Goal: Transaction & Acquisition: Obtain resource

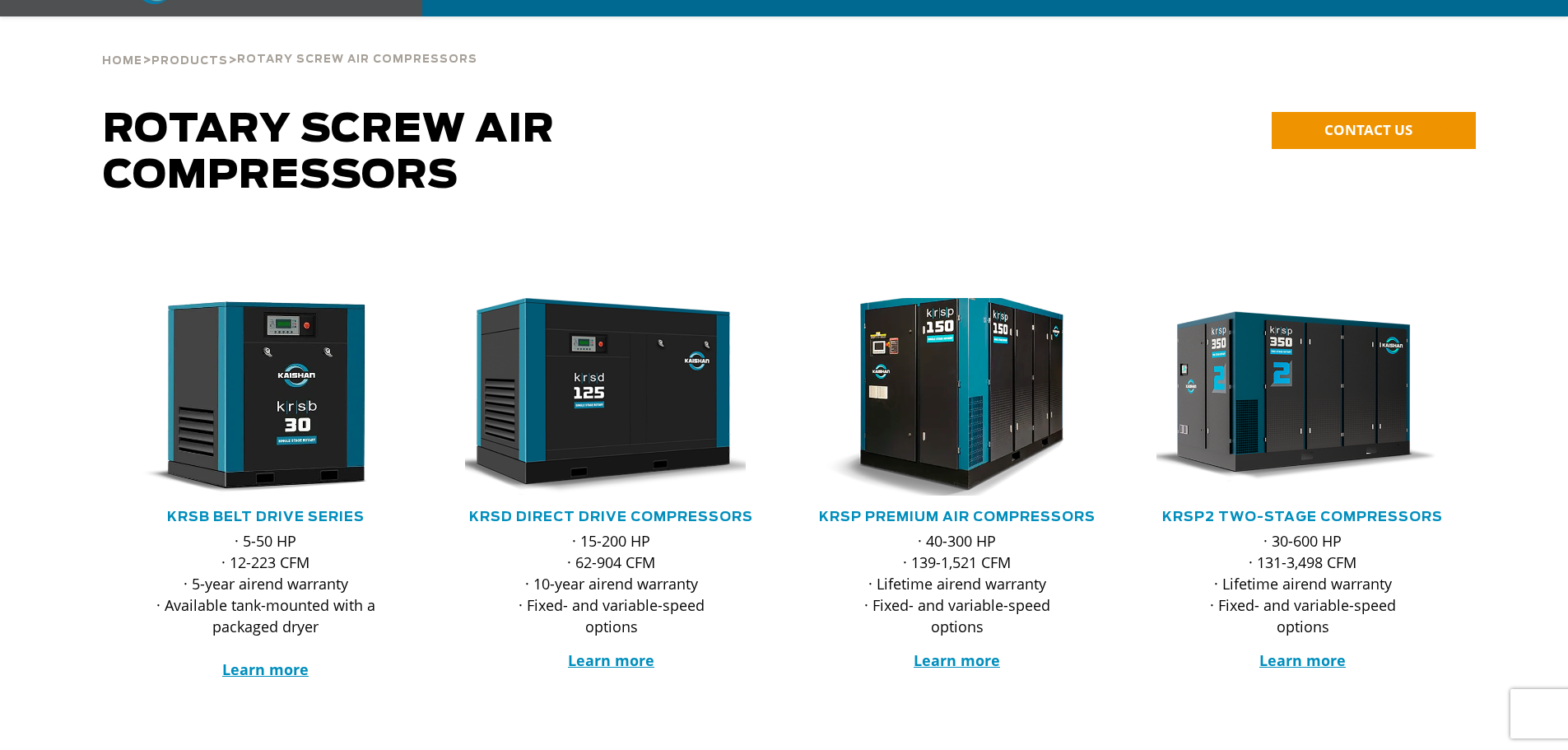
scroll to position [132, 0]
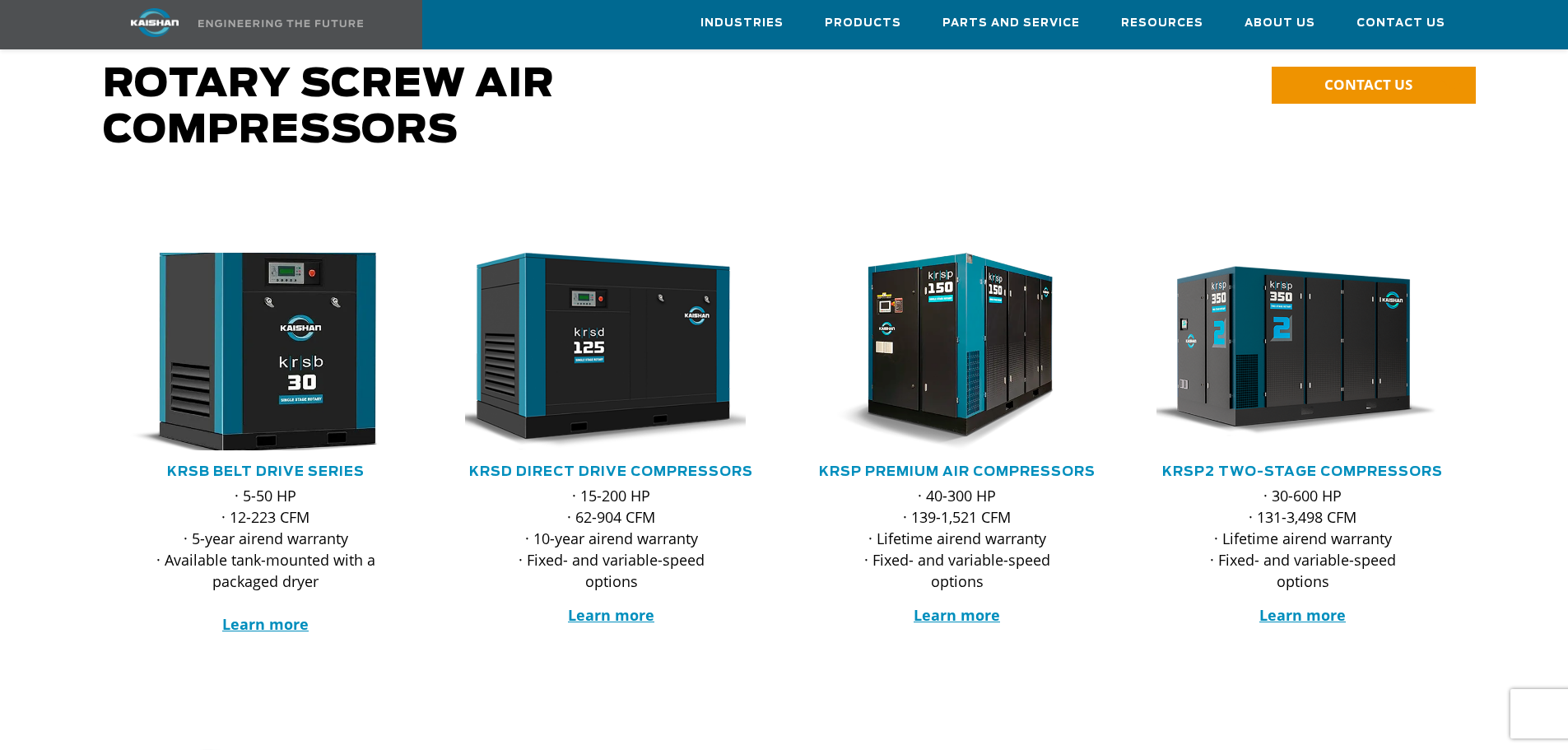
click at [318, 339] on img at bounding box center [253, 351] width 323 height 217
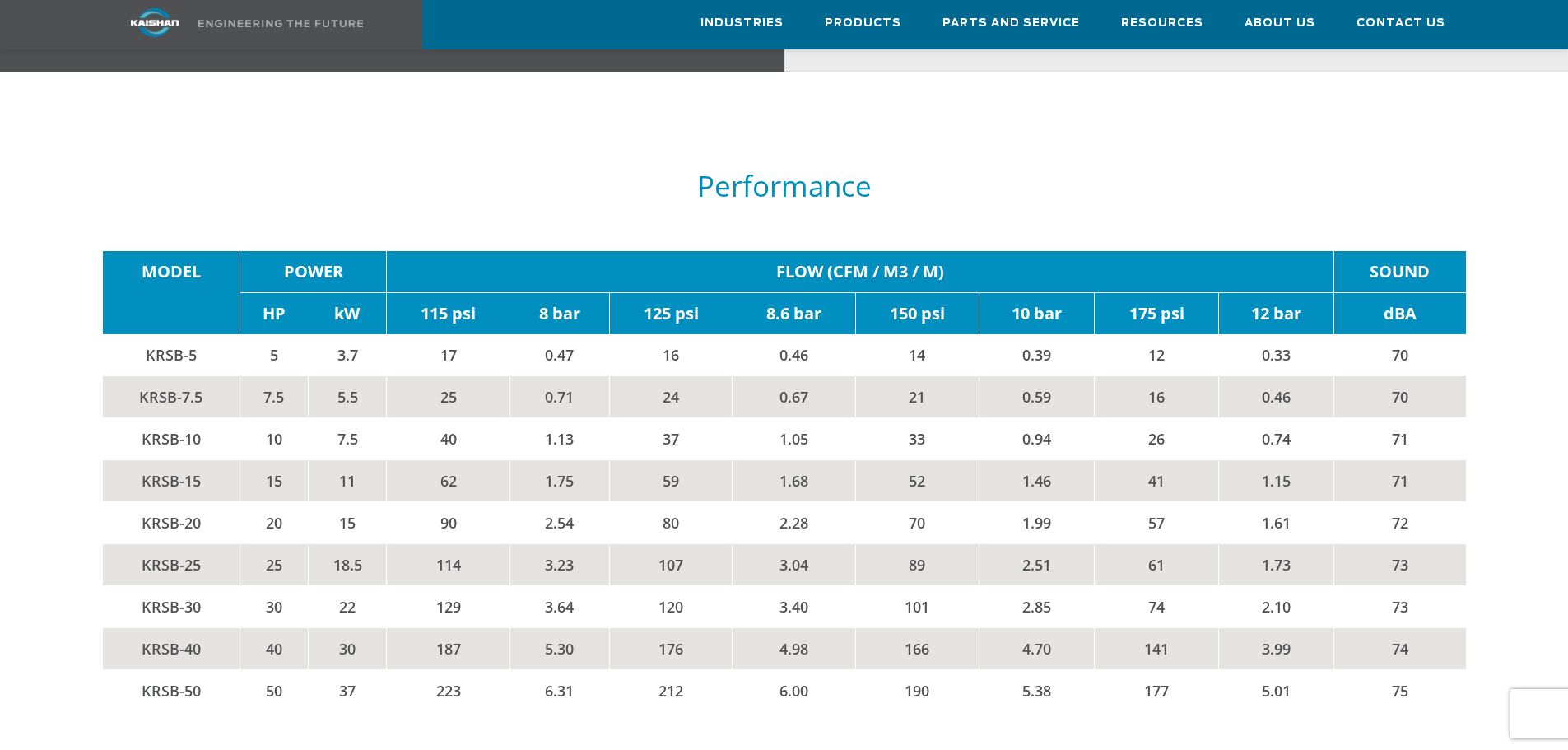
scroll to position [2816, 0]
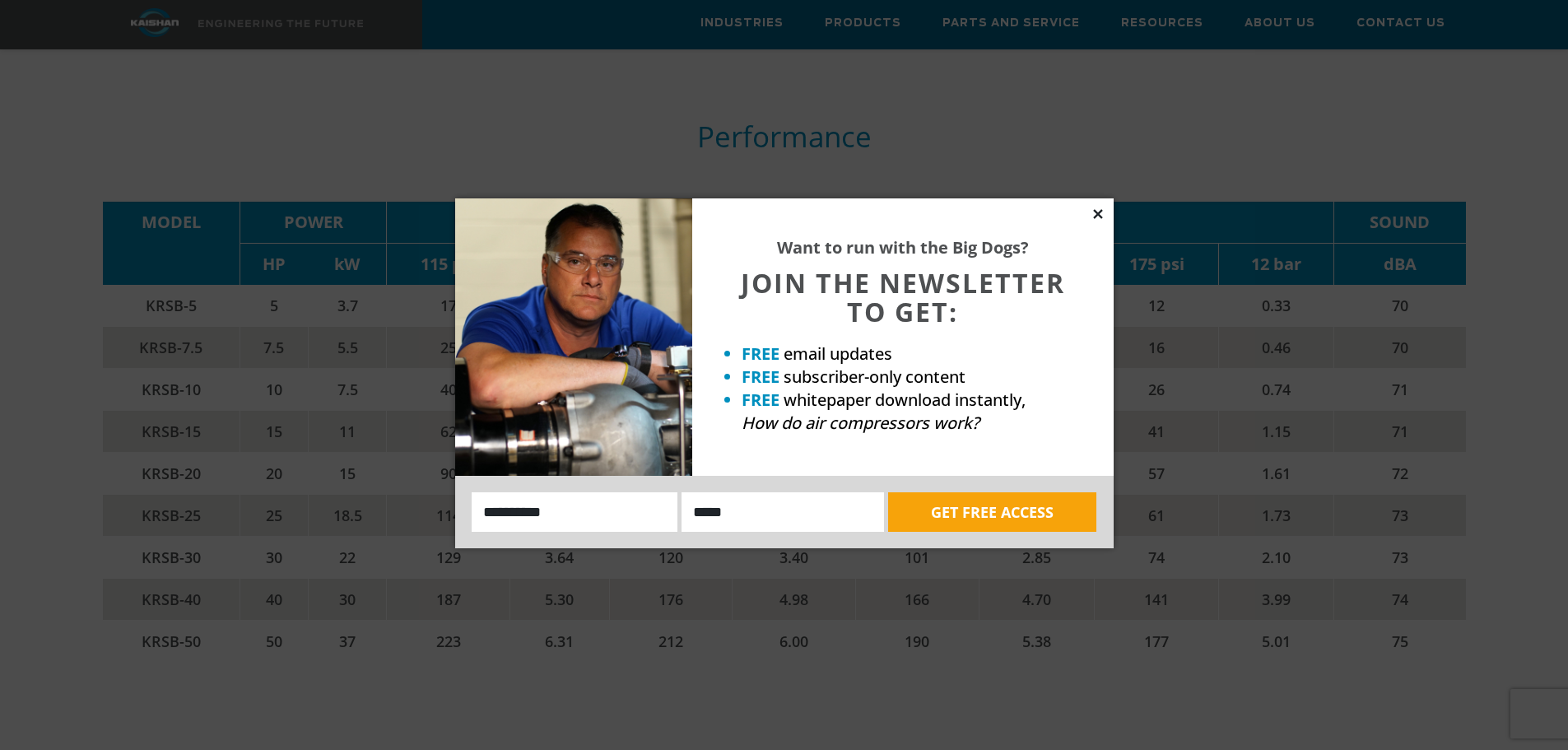
click at [1099, 215] on icon at bounding box center [1098, 213] width 9 height 9
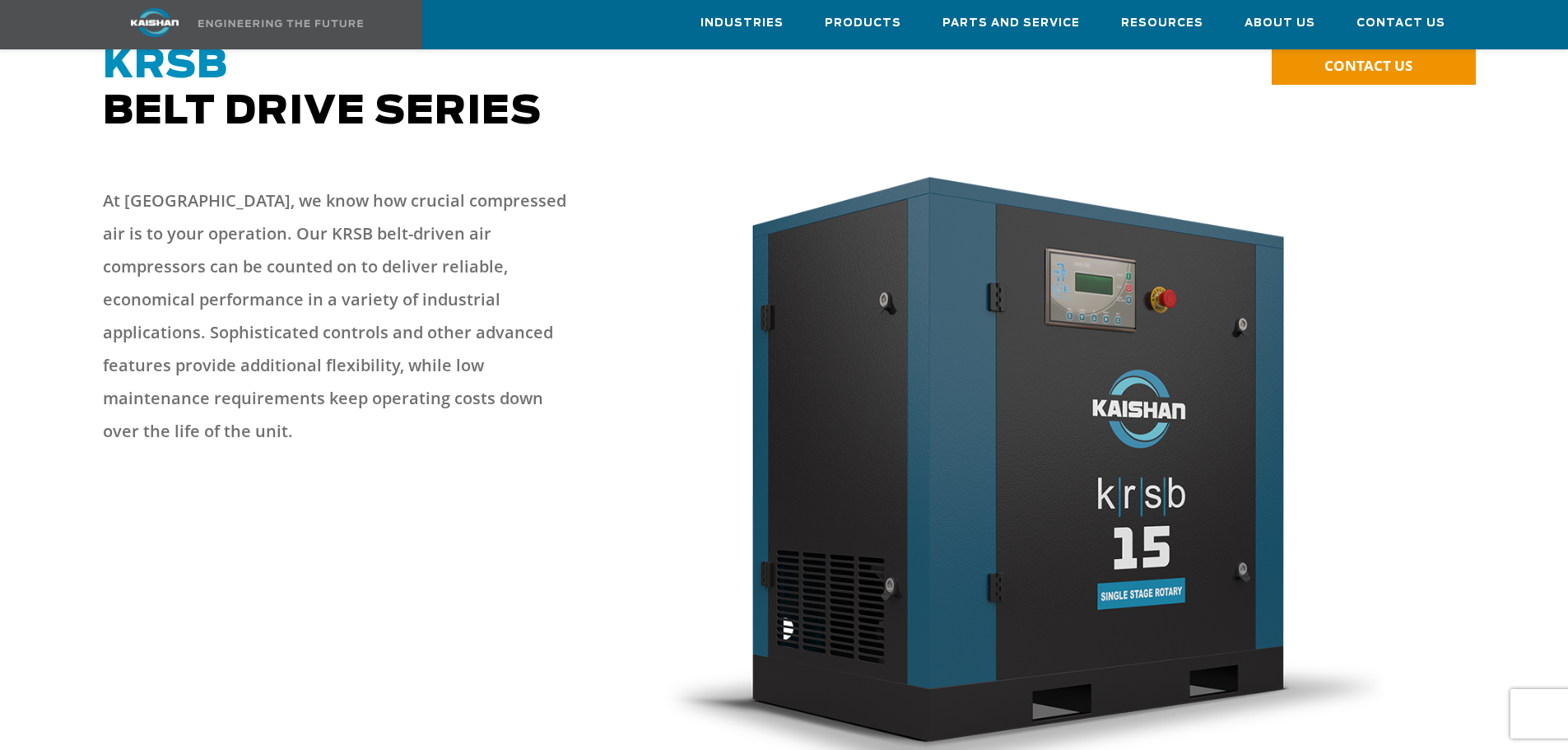
scroll to position [0, 0]
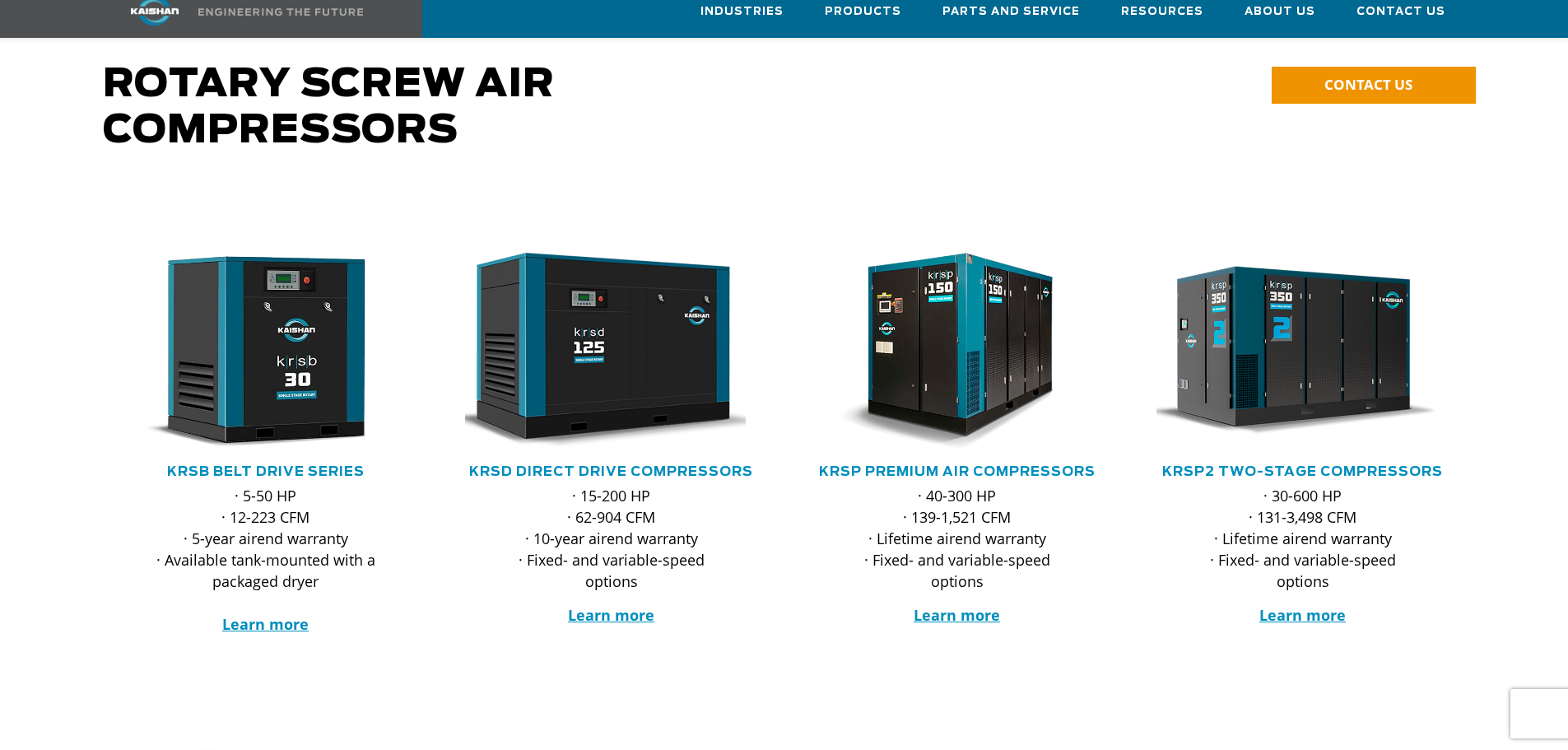
scroll to position [132, 0]
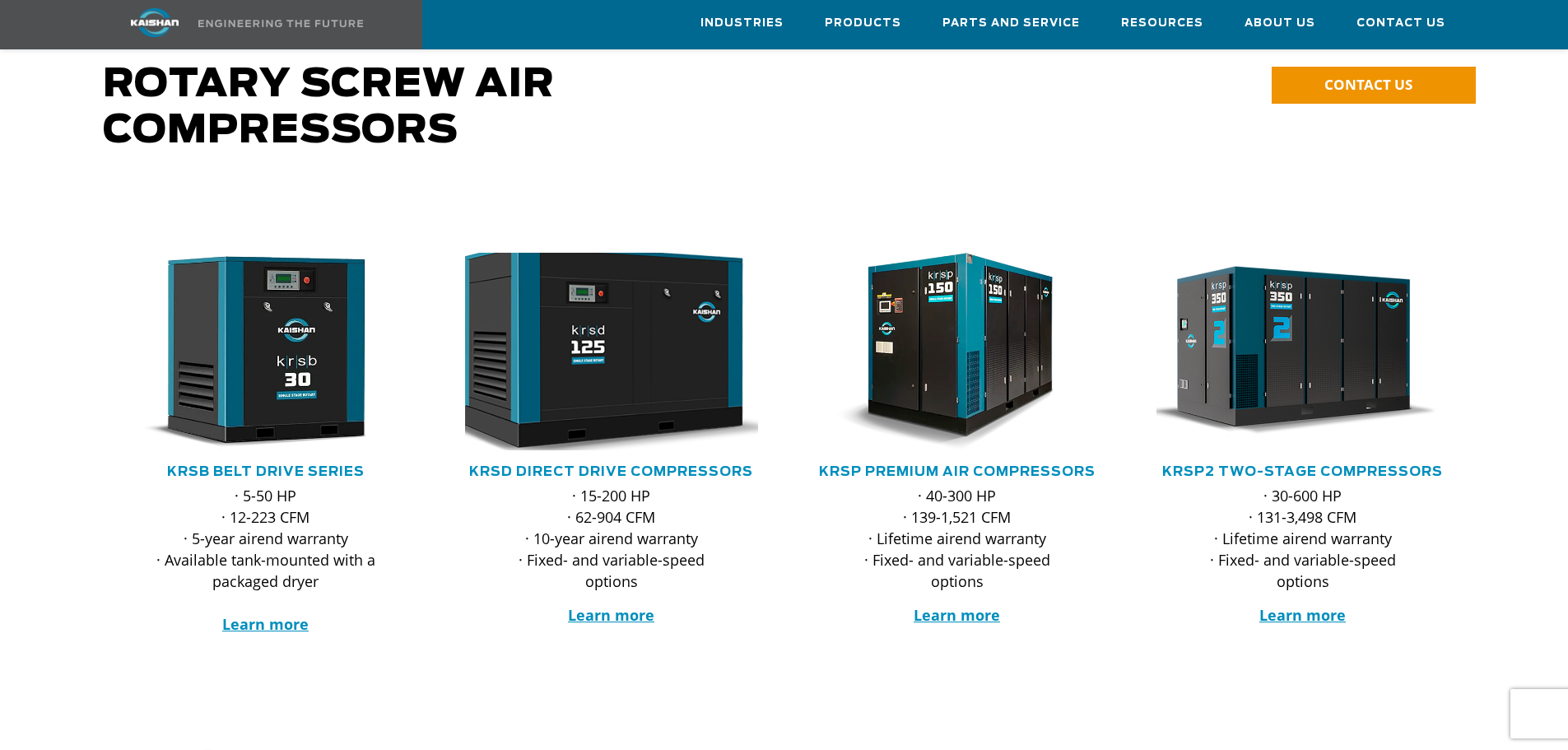
click at [653, 355] on img at bounding box center [600, 351] width 323 height 217
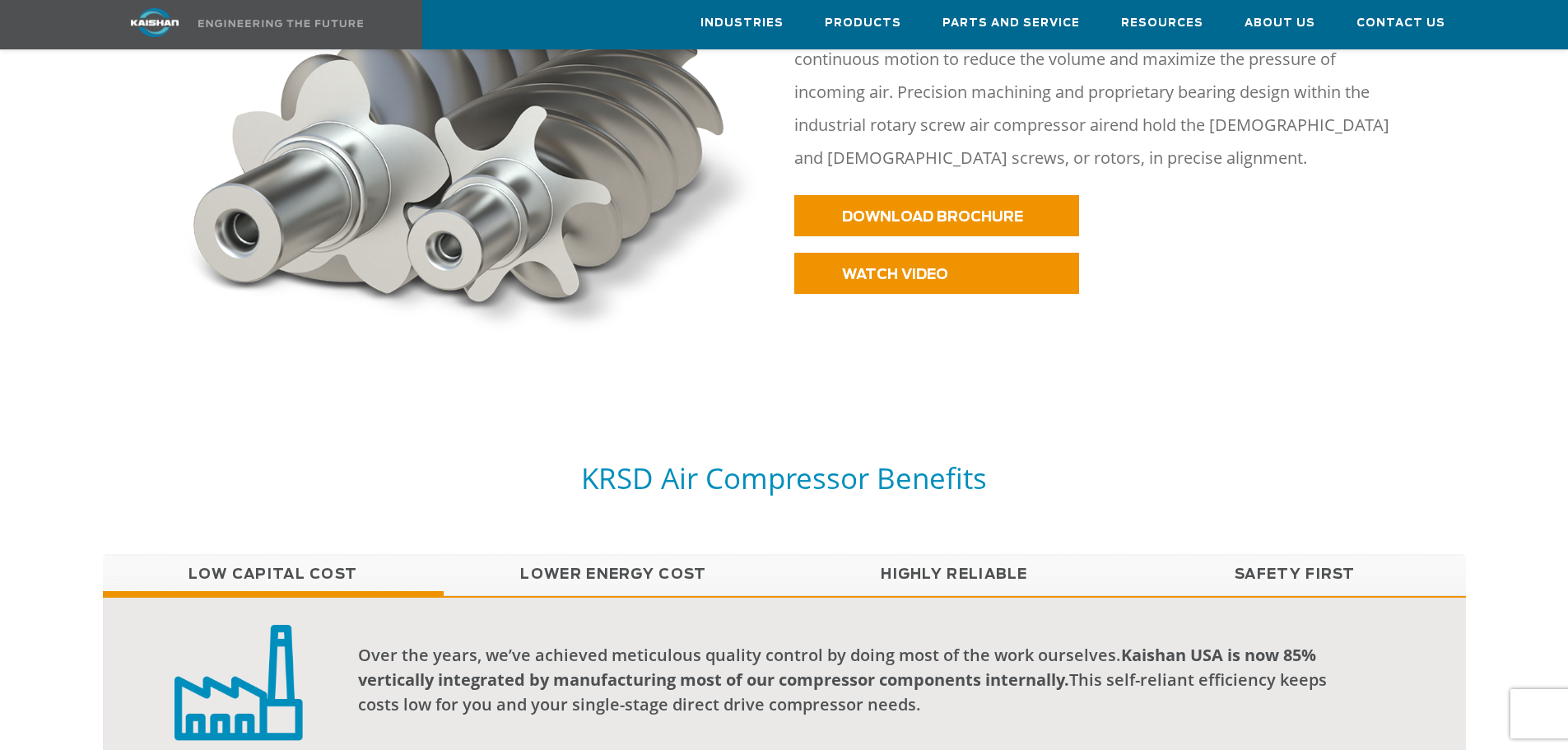
scroll to position [984, 0]
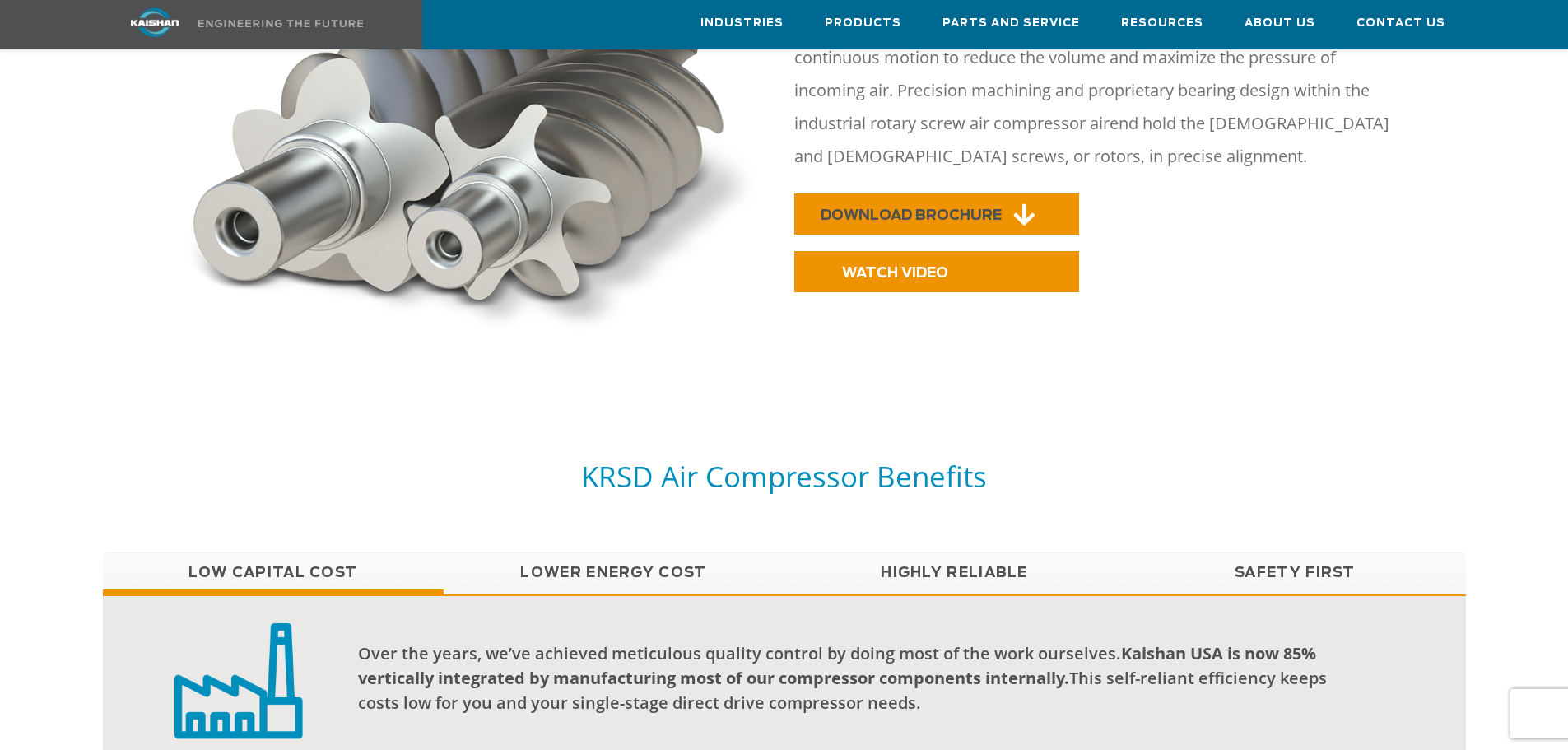
click at [952, 208] on span "DOWNLOAD BROCHURE" at bounding box center [911, 215] width 181 height 14
